Goal: Communication & Community: Answer question/provide support

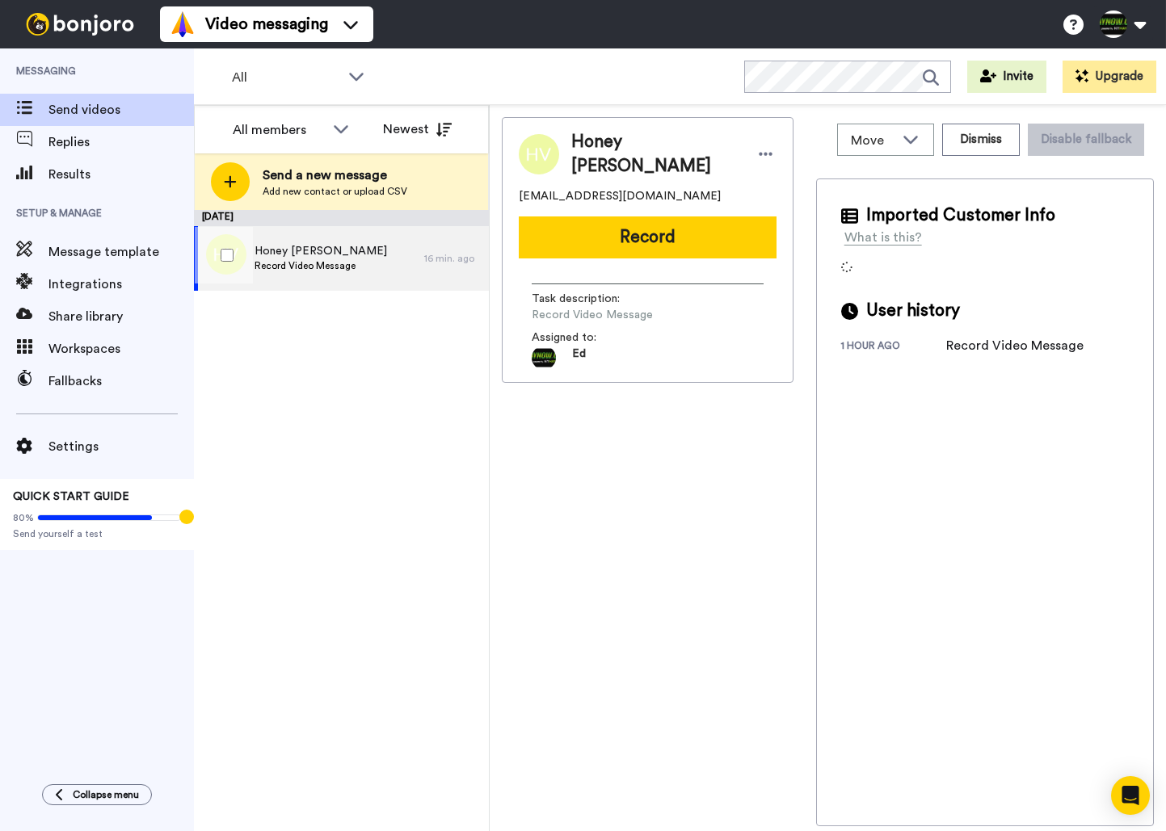
click at [338, 260] on span "Record Video Message" at bounding box center [320, 265] width 132 height 13
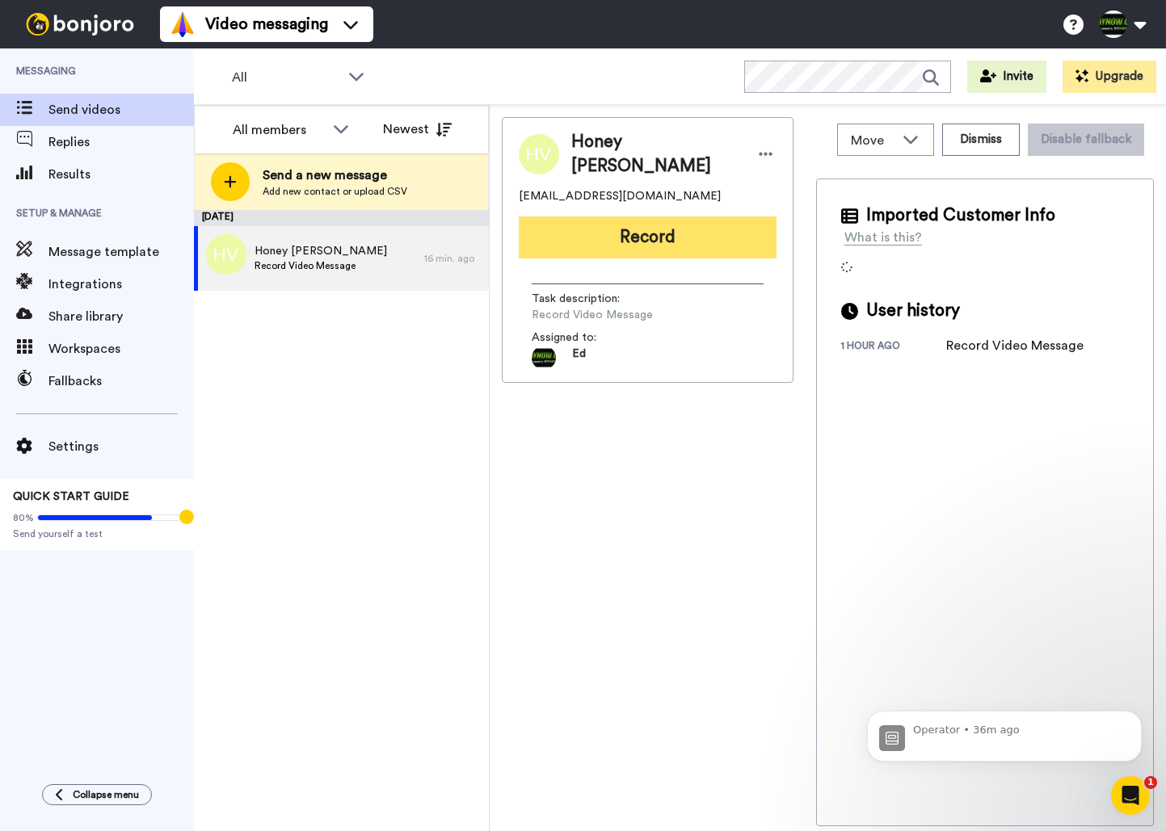
click at [623, 230] on button "Record" at bounding box center [648, 237] width 258 height 42
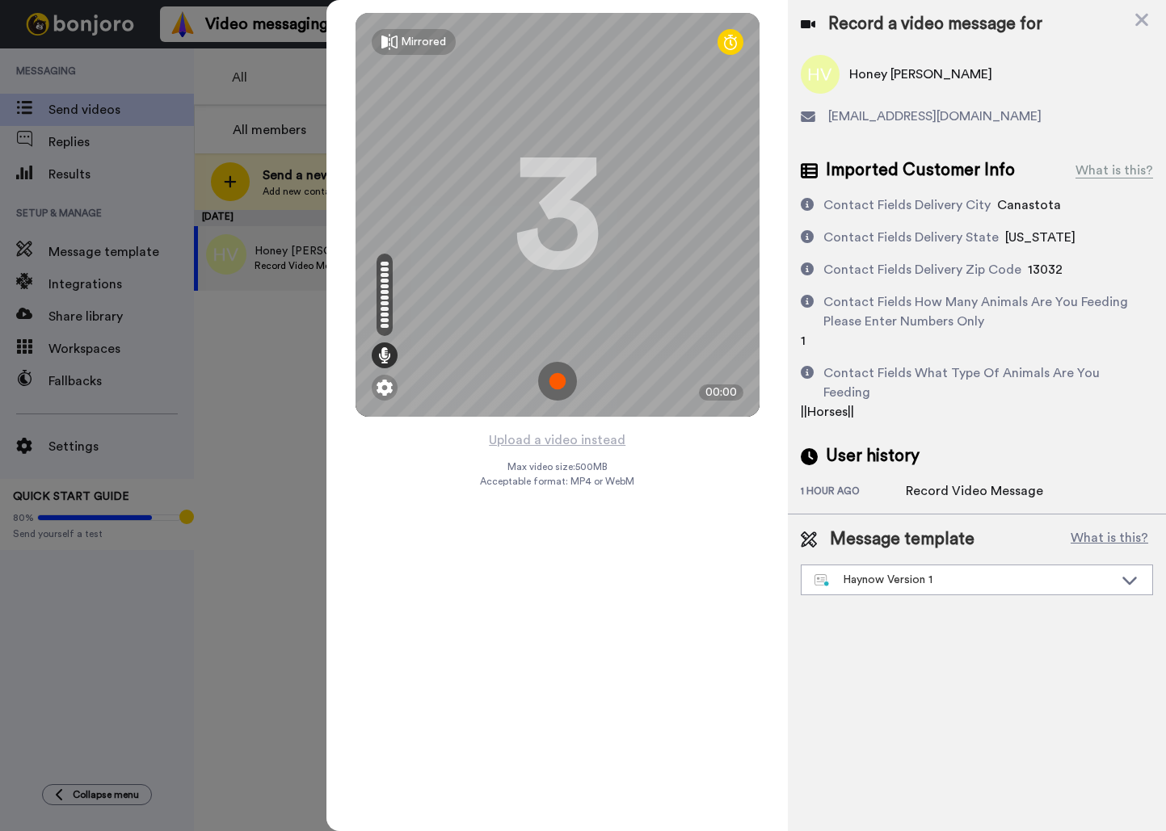
click at [557, 386] on img at bounding box center [557, 381] width 39 height 39
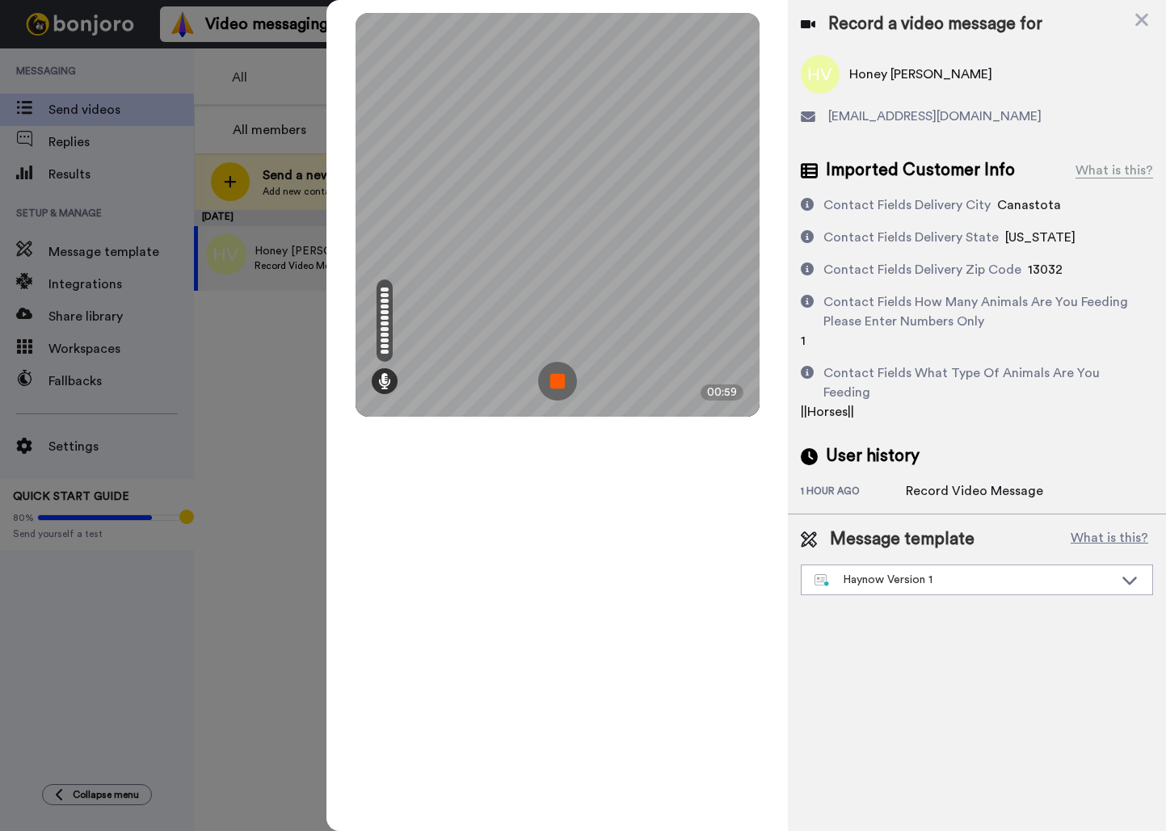
click at [561, 385] on img at bounding box center [557, 381] width 39 height 39
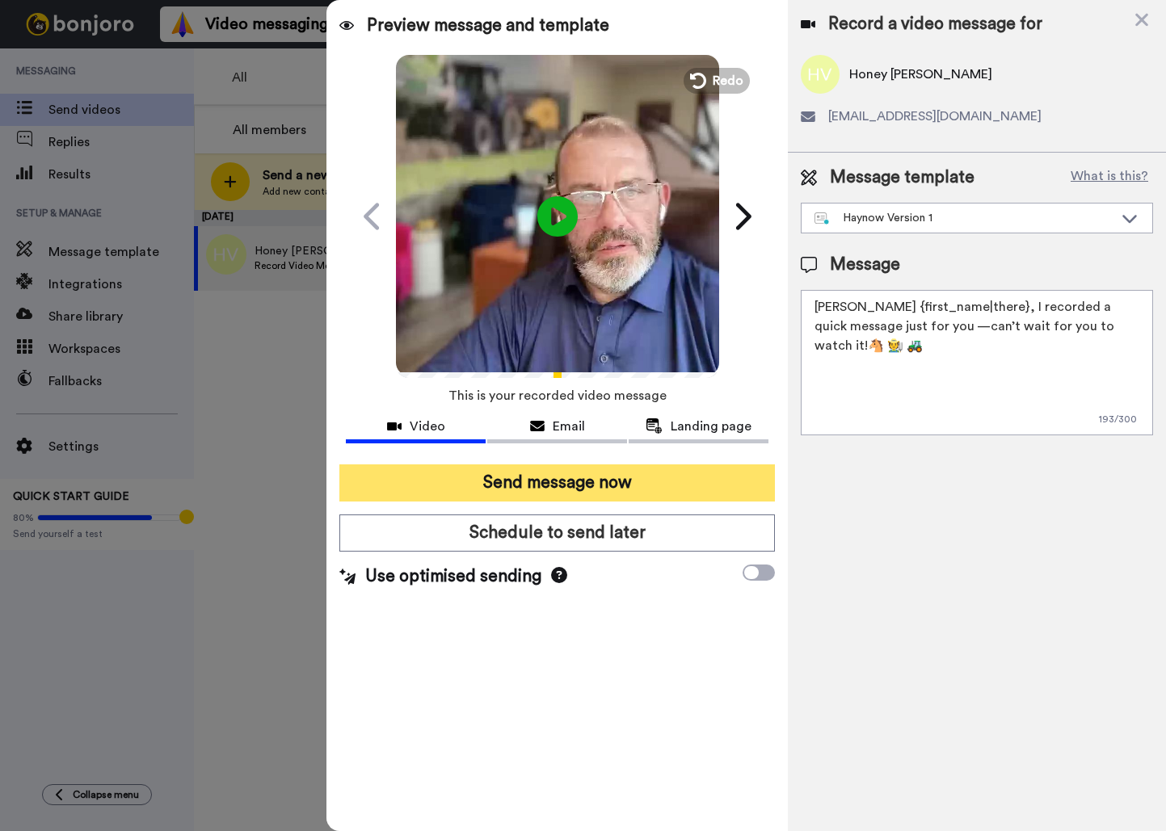
click at [576, 478] on button "Send message now" at bounding box center [556, 482] width 435 height 37
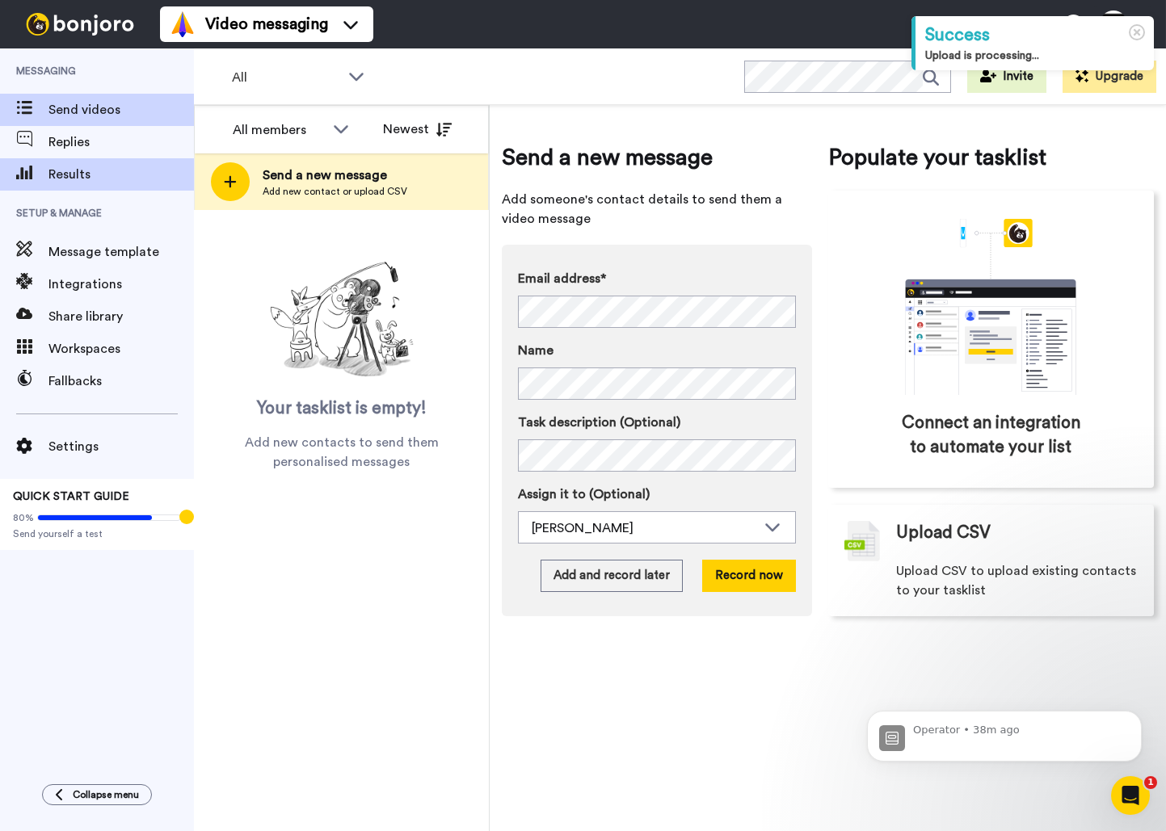
click at [81, 168] on span "Results" at bounding box center [120, 174] width 145 height 19
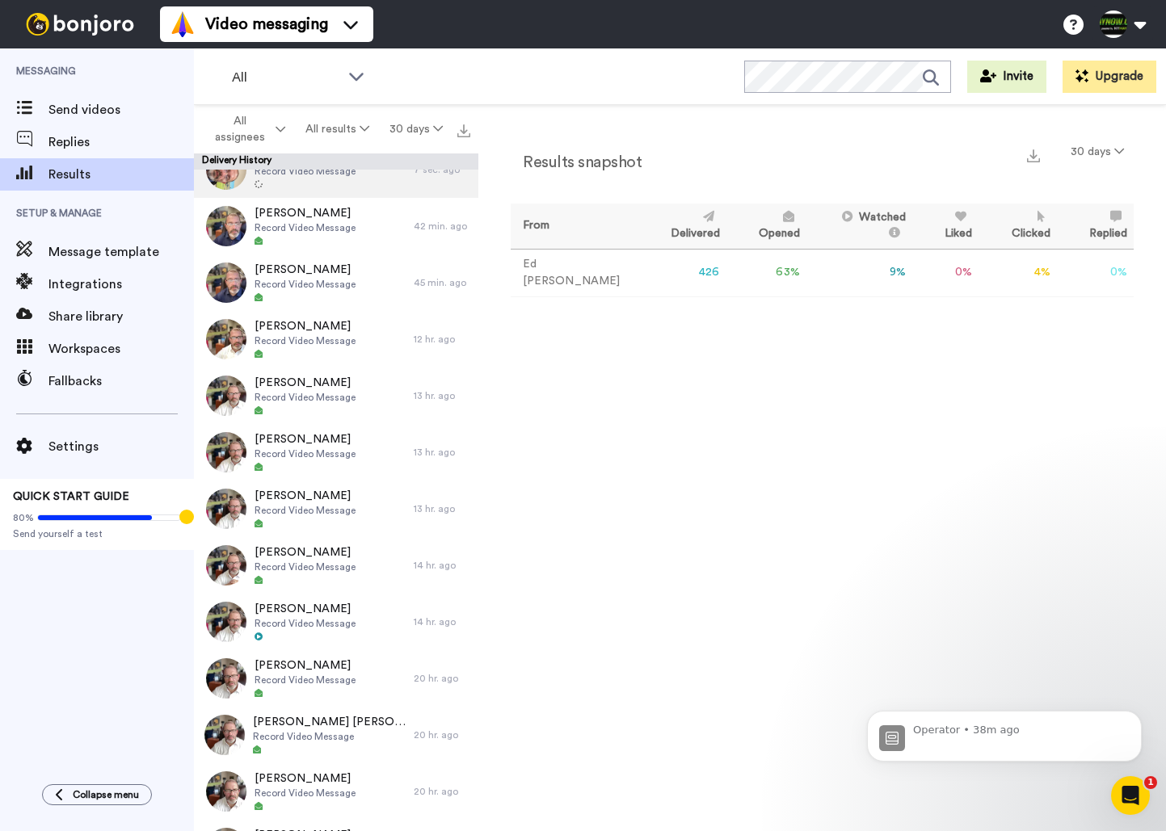
scroll to position [32, 0]
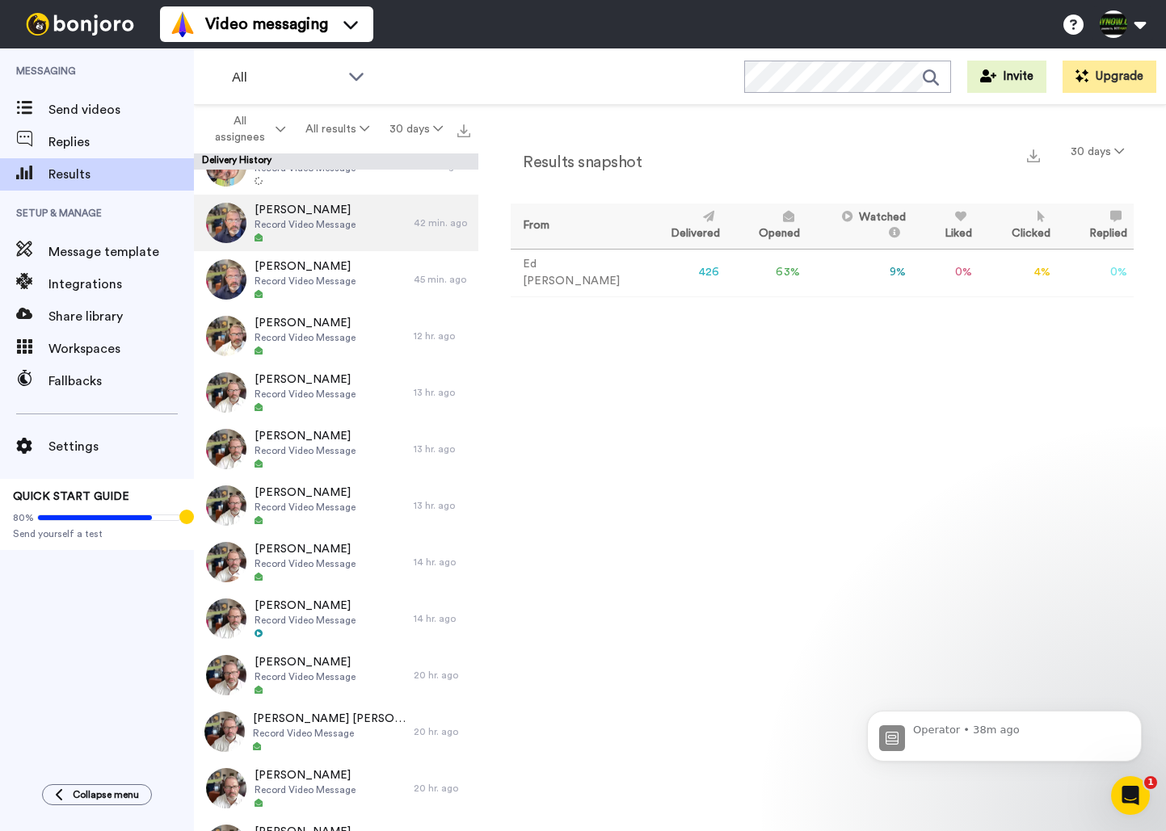
click at [347, 212] on span "[PERSON_NAME]" at bounding box center [304, 210] width 101 height 16
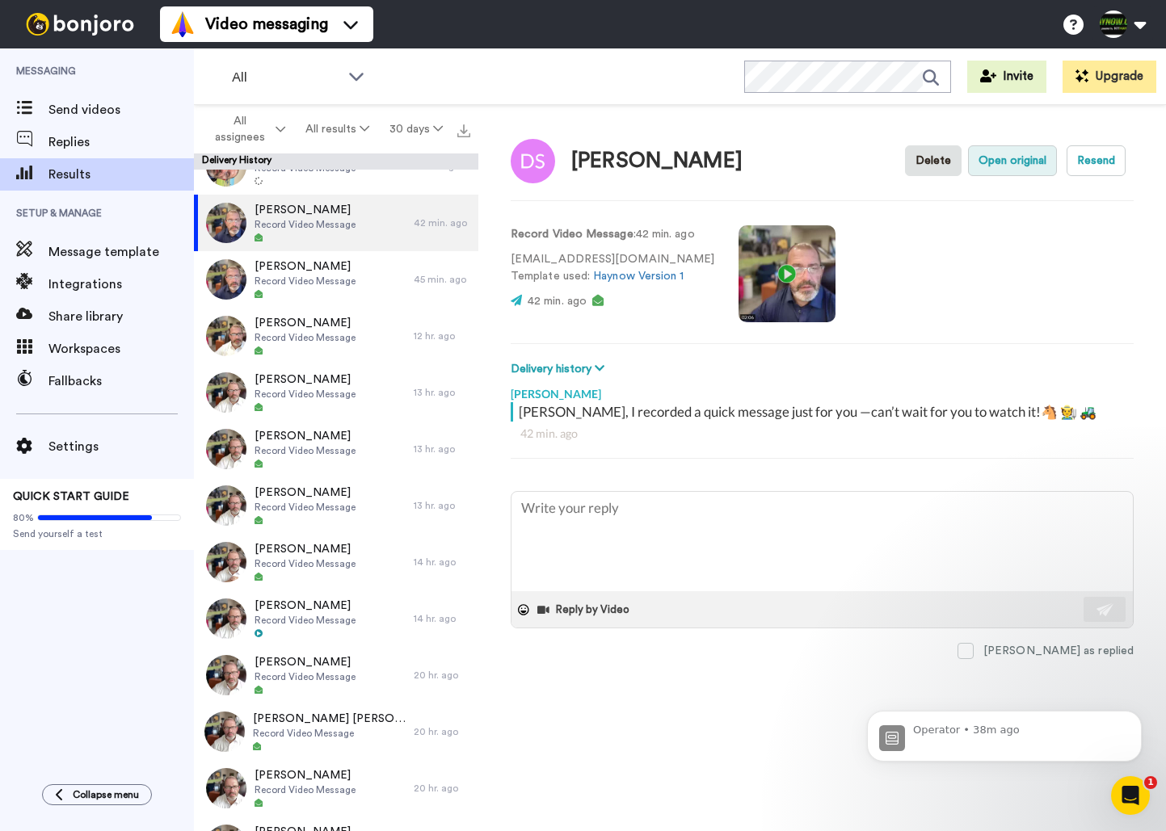
click at [1013, 164] on button "Open original" at bounding box center [1012, 160] width 89 height 31
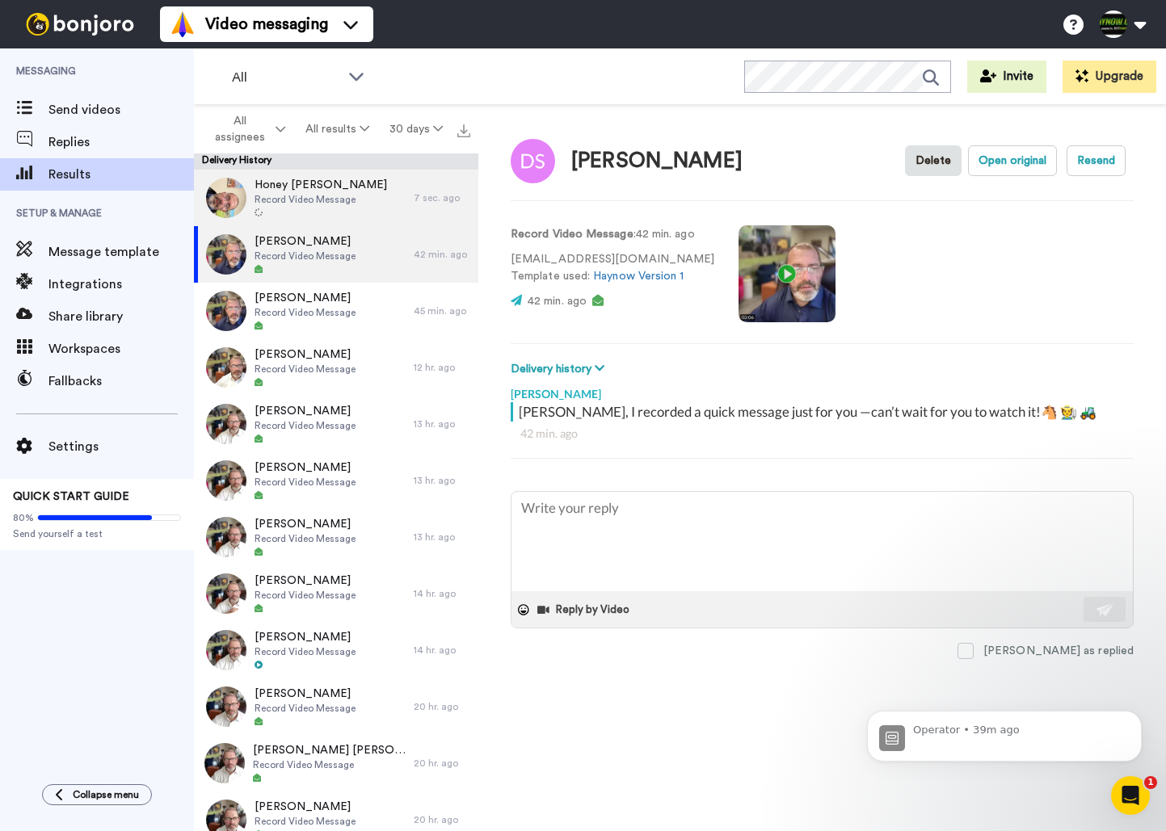
click at [344, 195] on span "Record Video Message" at bounding box center [320, 199] width 132 height 13
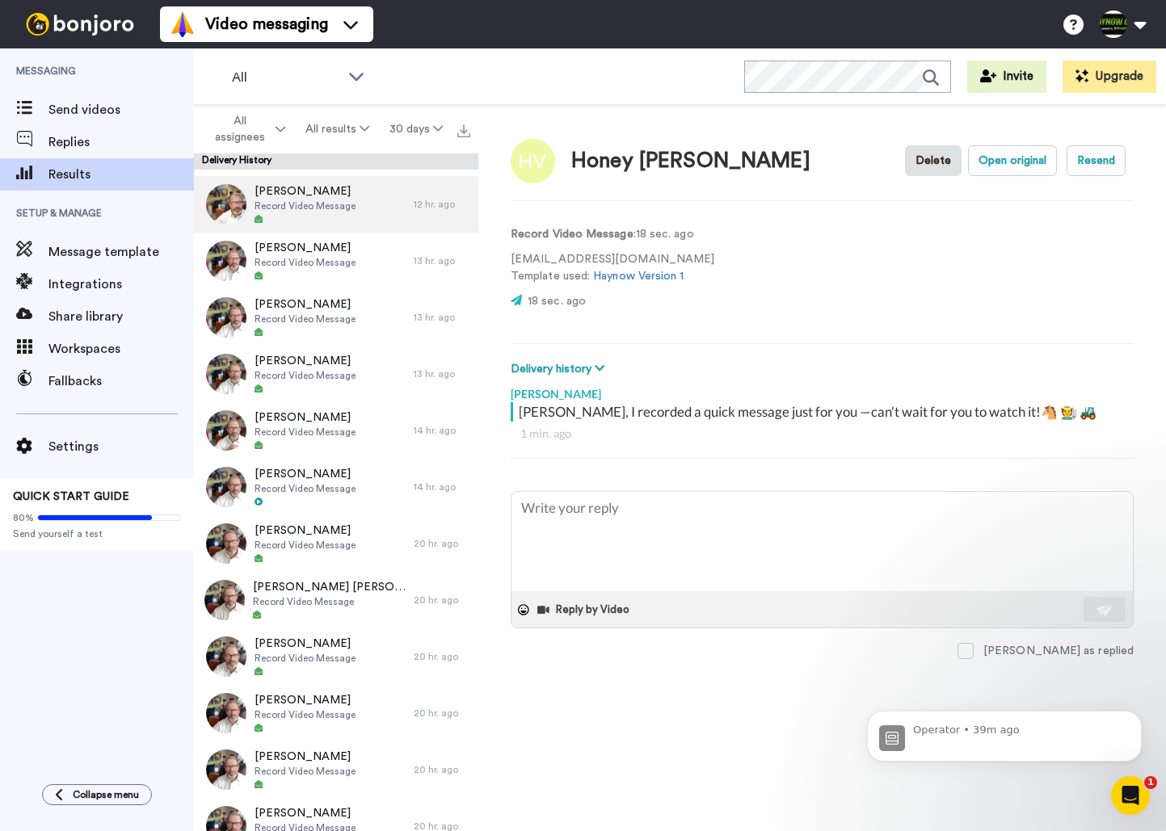
scroll to position [164, 0]
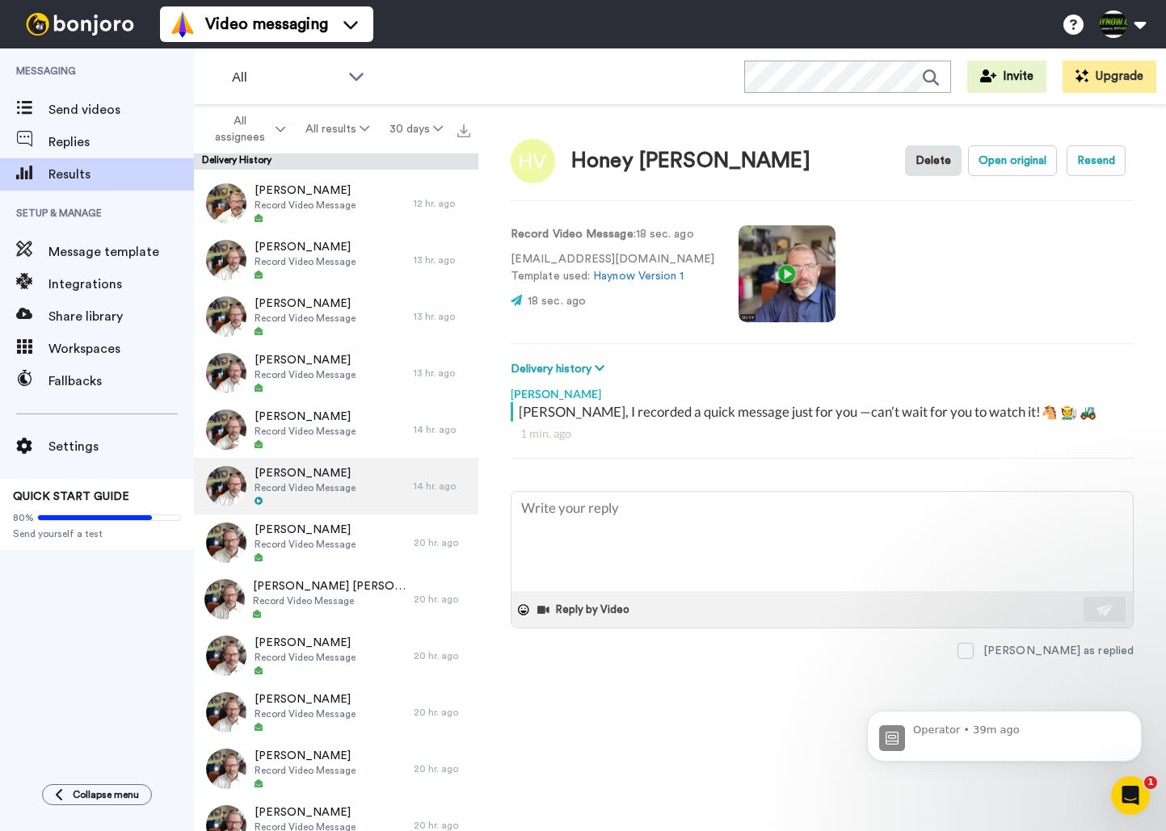
click at [326, 484] on span "Record Video Message" at bounding box center [304, 487] width 101 height 13
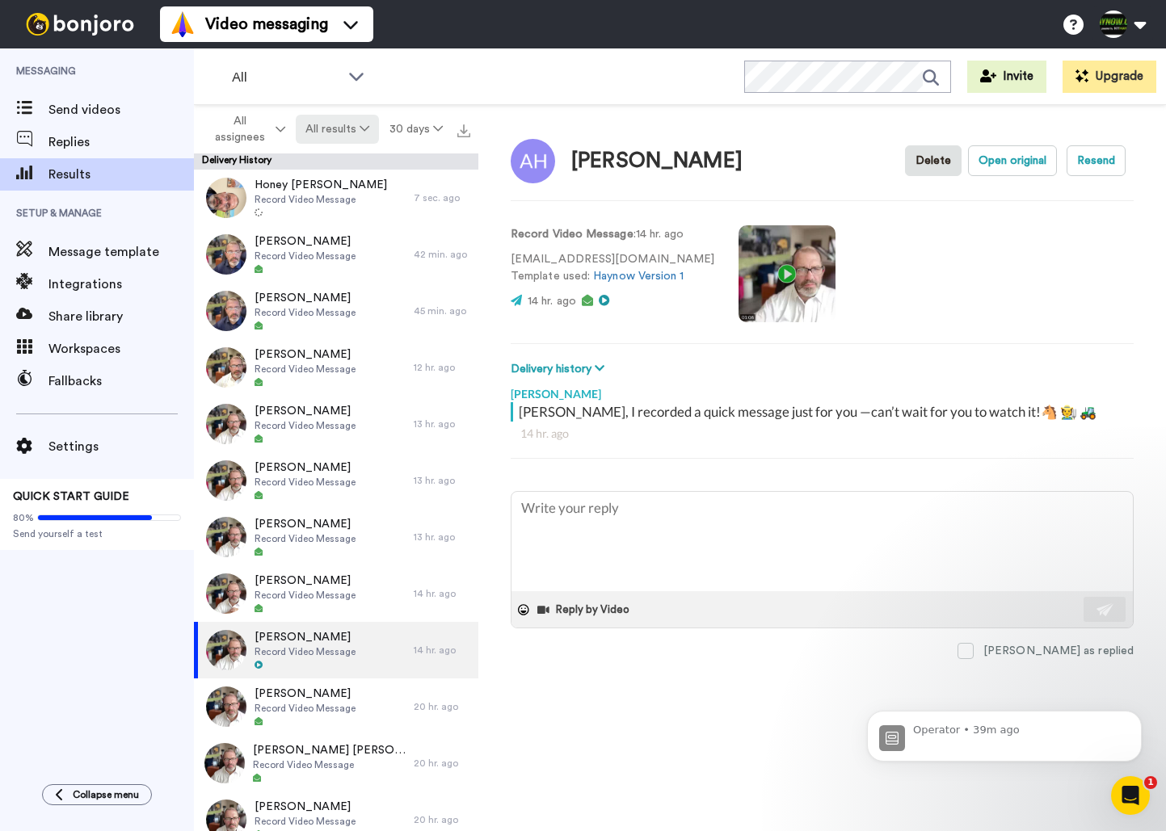
click at [355, 132] on button "All results" at bounding box center [338, 129] width 84 height 29
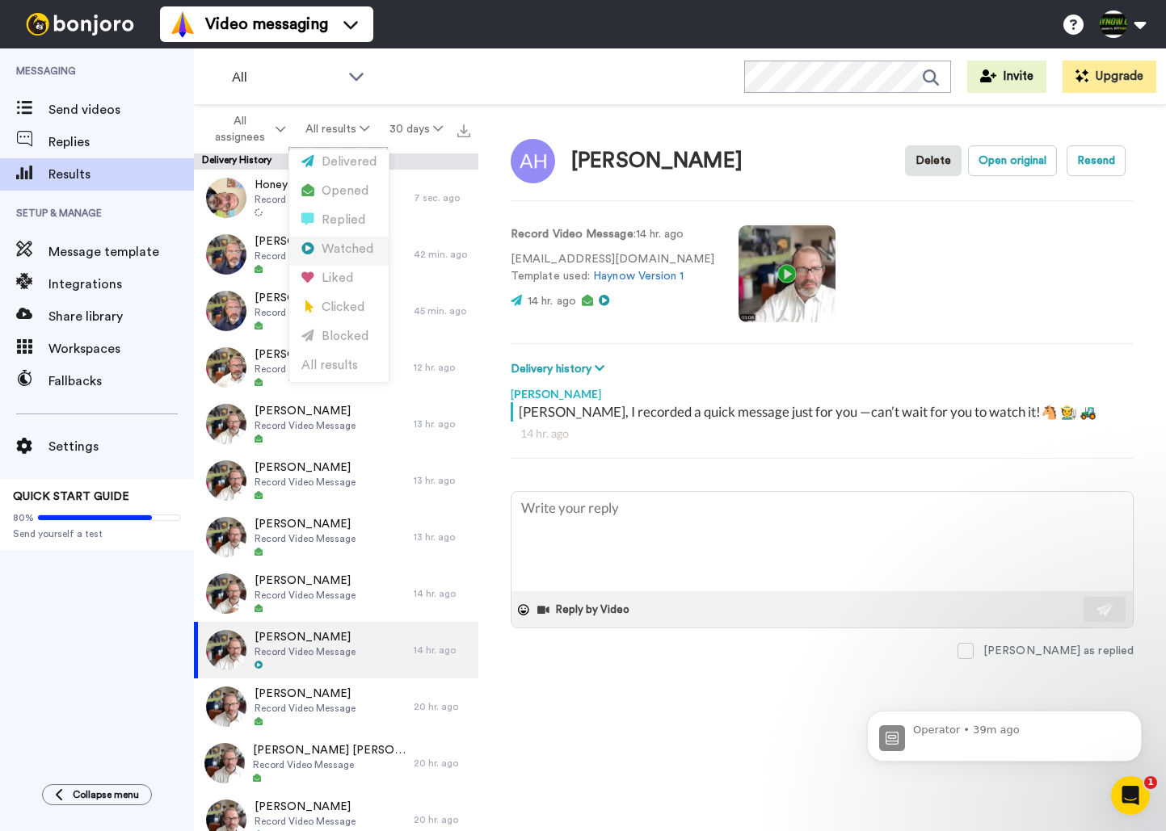
click at [348, 246] on div "Watched" at bounding box center [338, 250] width 75 height 18
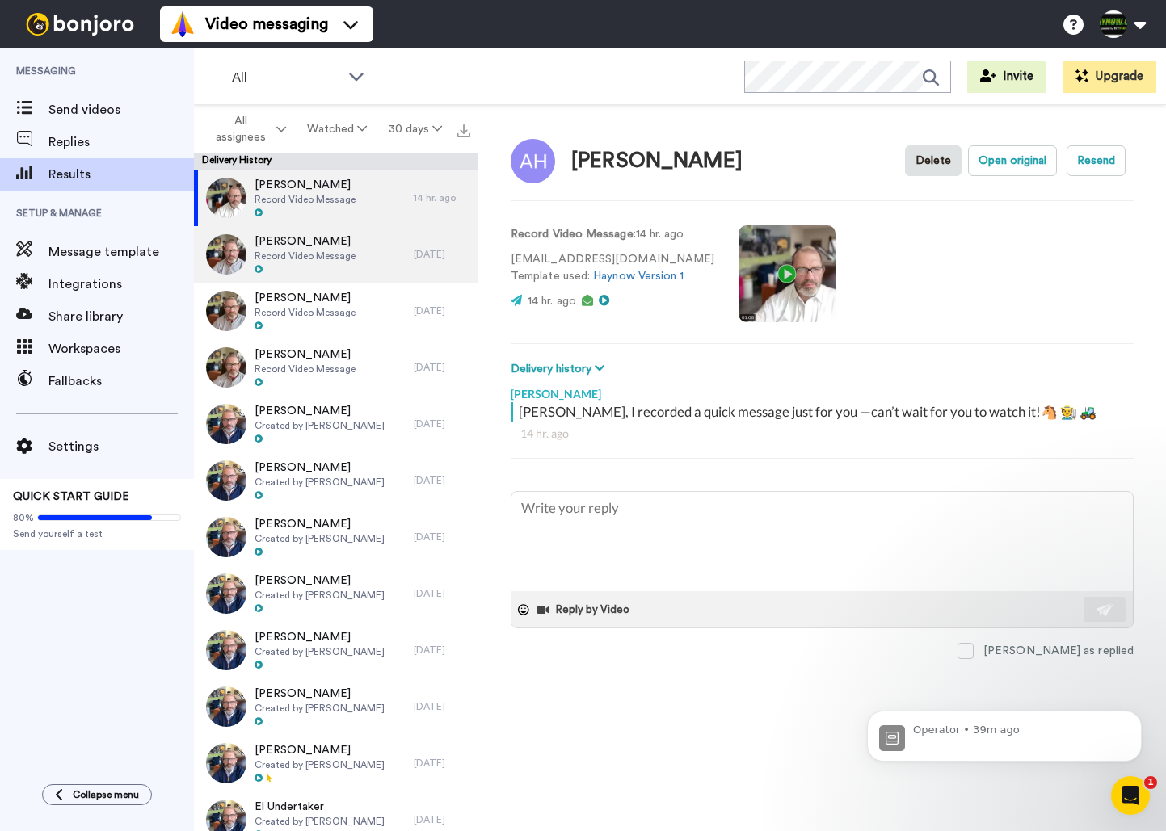
click at [347, 256] on span "Record Video Message" at bounding box center [304, 256] width 101 height 13
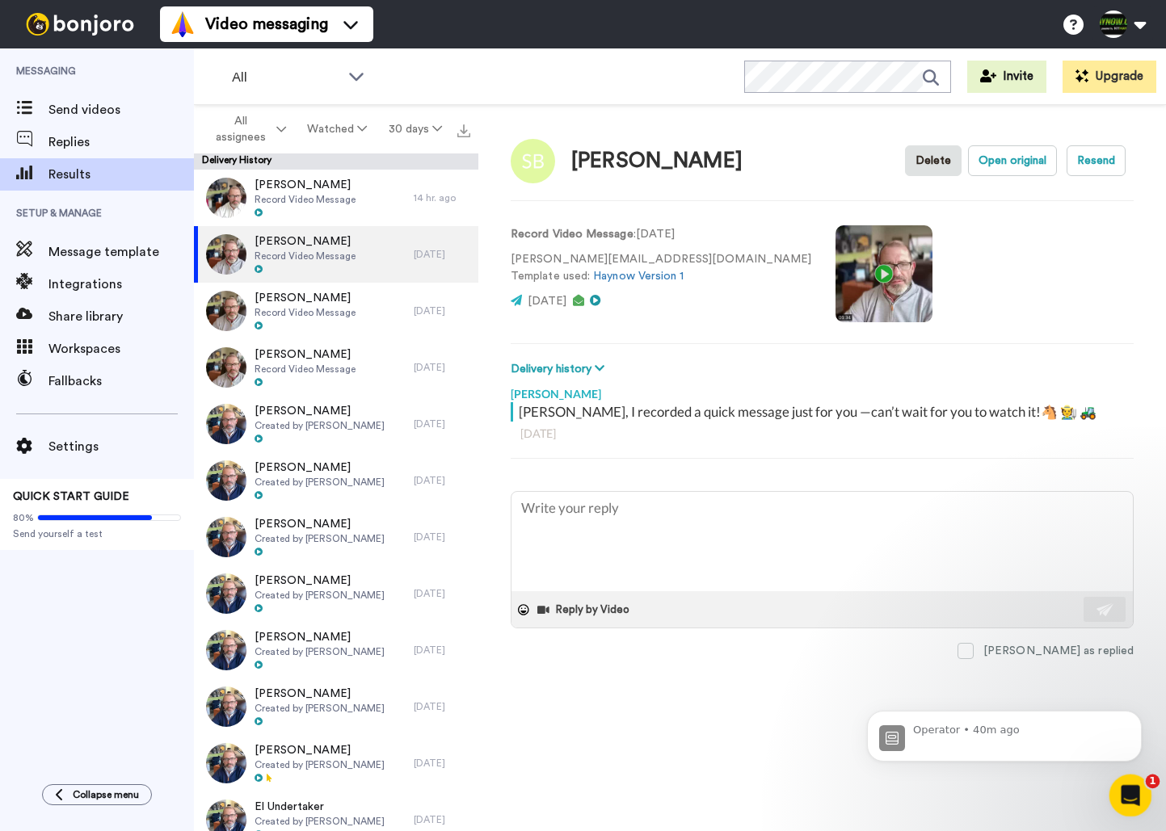
click at [1129, 784] on icon "Open Intercom Messenger" at bounding box center [1128, 793] width 27 height 27
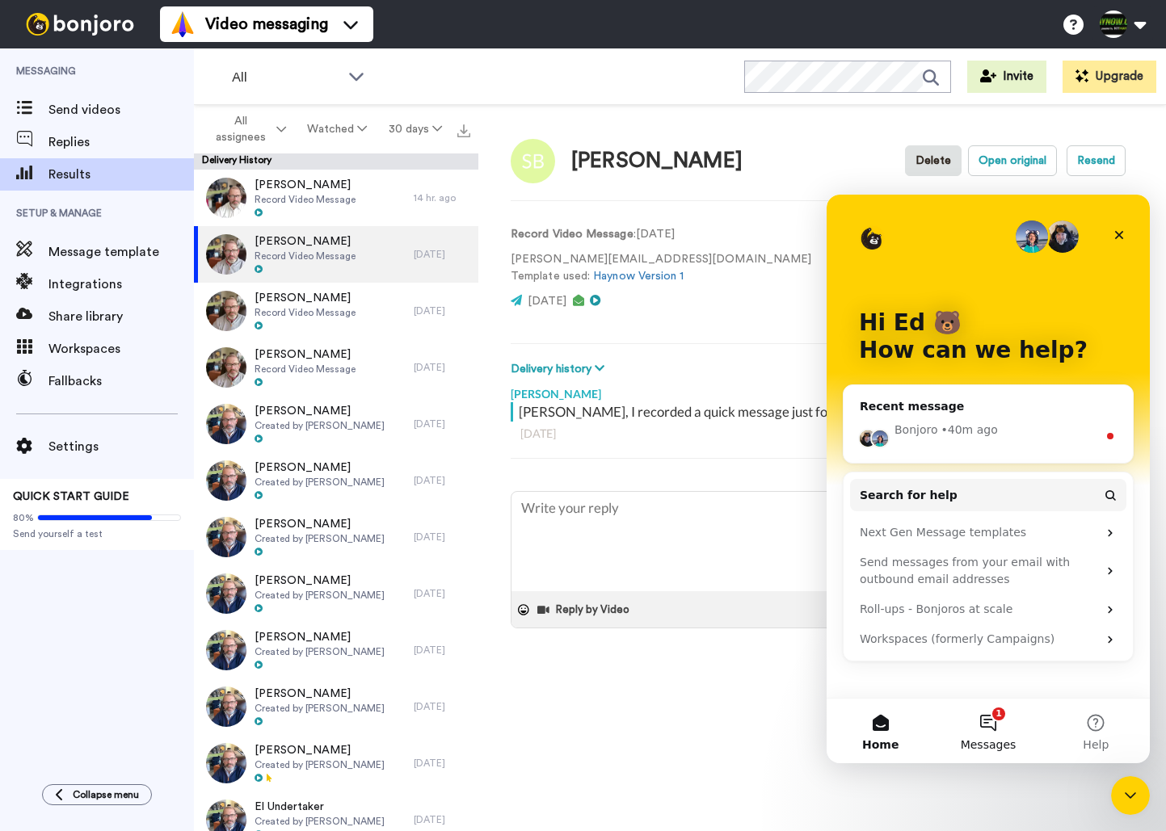
click at [987, 725] on button "1 Messages" at bounding box center [987, 731] width 107 height 65
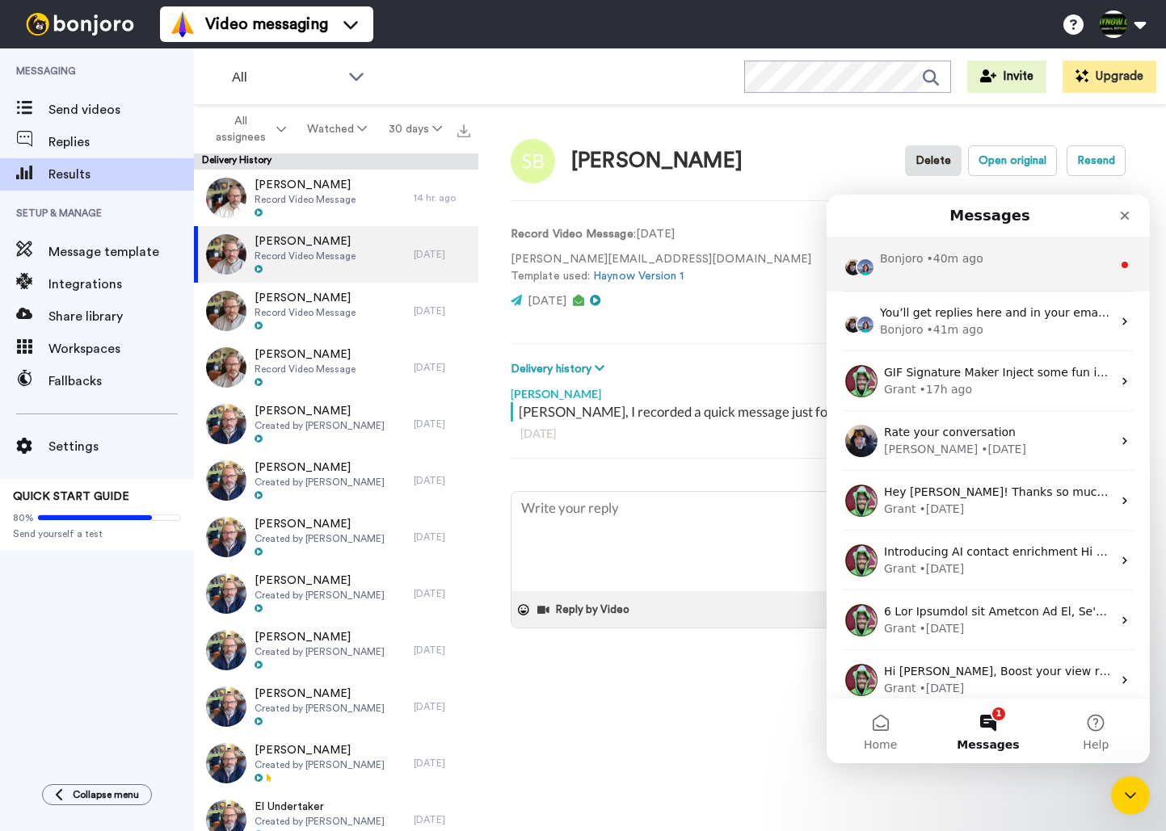
click at [990, 274] on div "Bonjoro • 40m ago" at bounding box center [987, 264] width 323 height 54
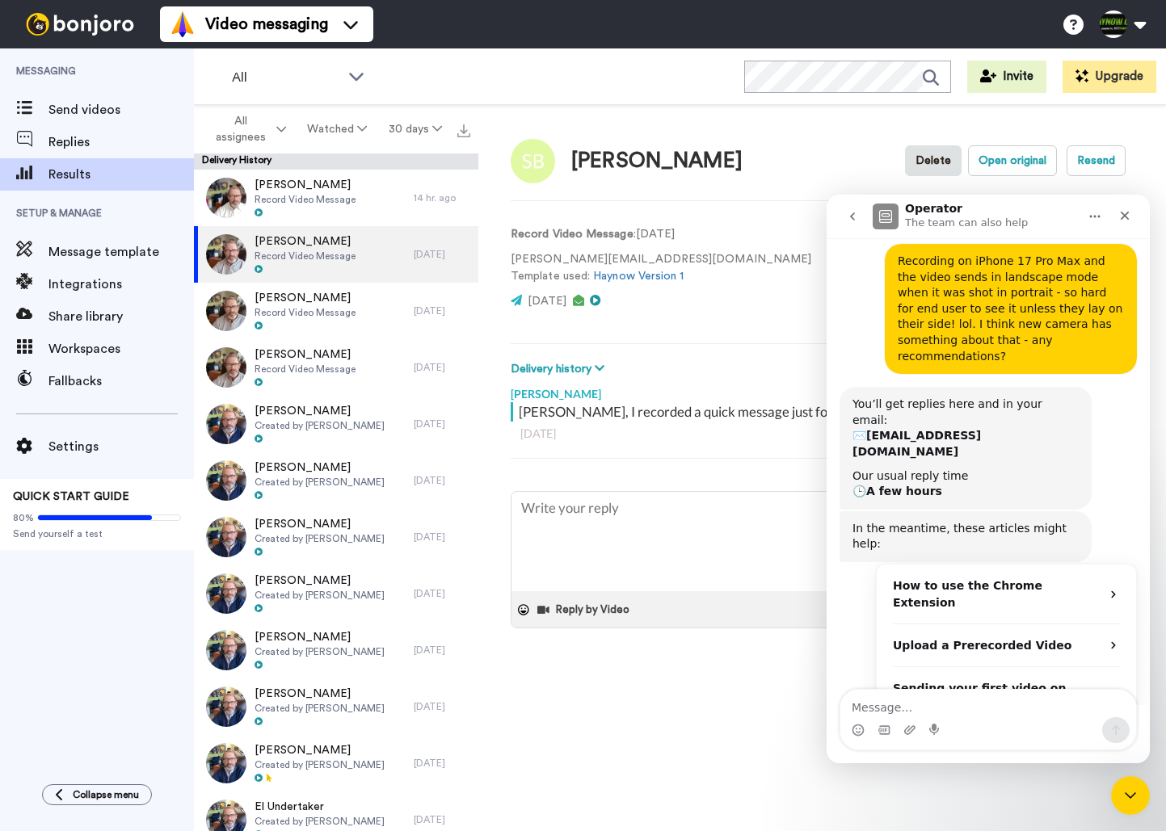
scroll to position [134, 0]
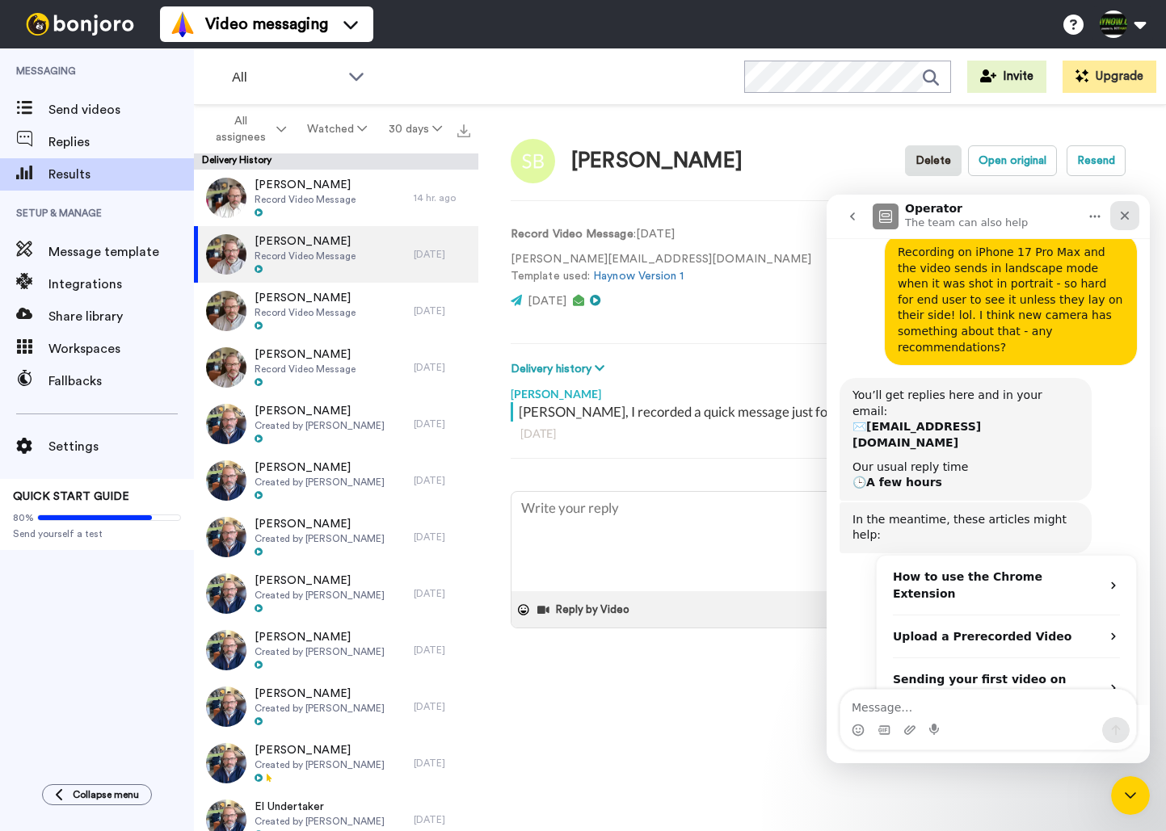
click at [1125, 204] on div "Close" at bounding box center [1124, 215] width 29 height 29
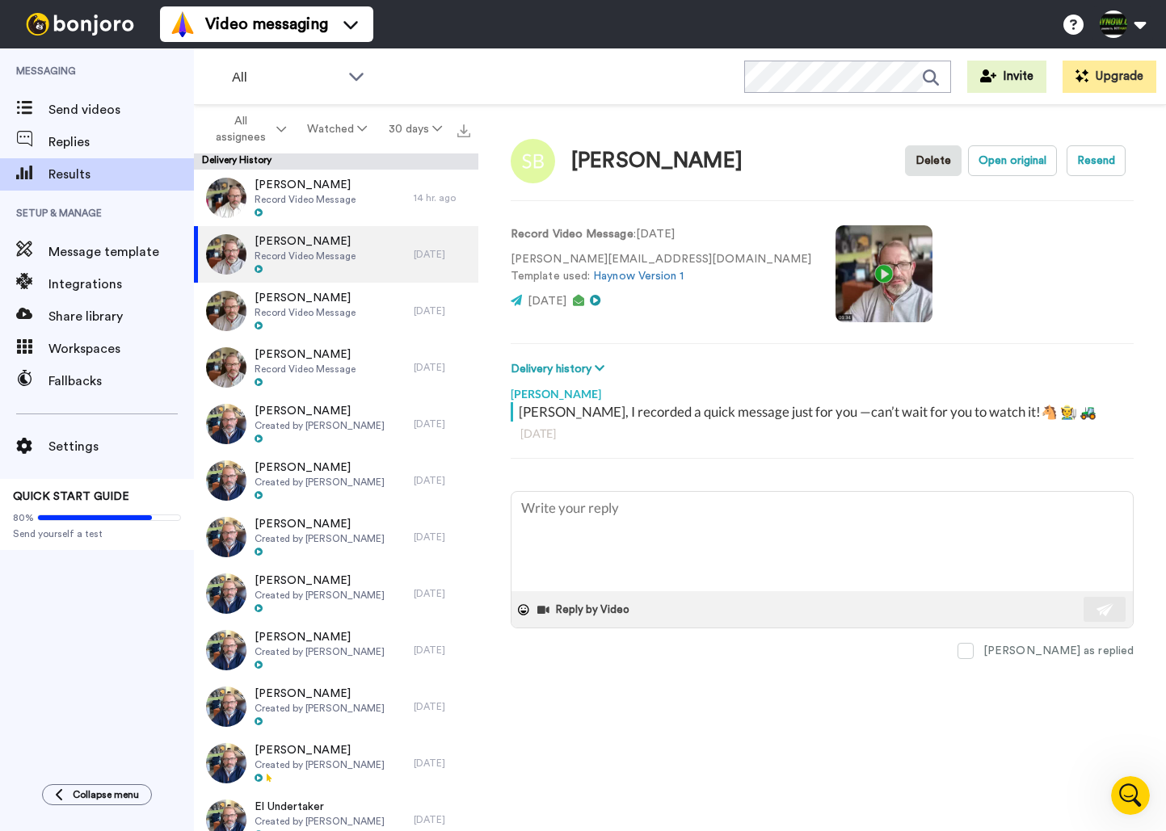
scroll to position [0, 0]
type textarea "x"
